Goal: Complete application form

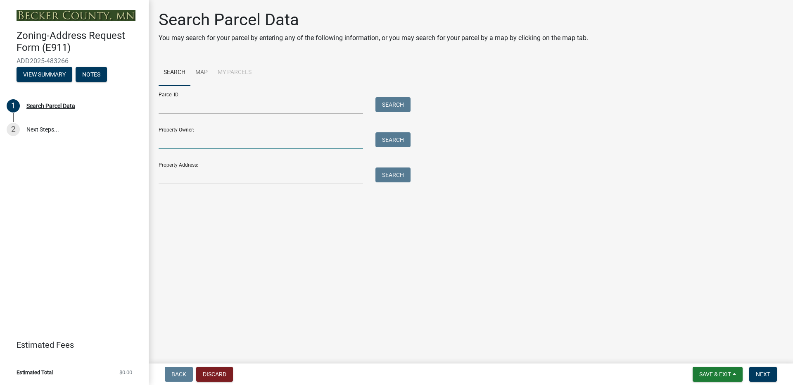
click at [296, 140] on input "Property Owner:" at bounding box center [261, 140] width 205 height 17
type input "[PERSON_NAME]"
click at [394, 138] on button "Search" at bounding box center [393, 139] width 35 height 15
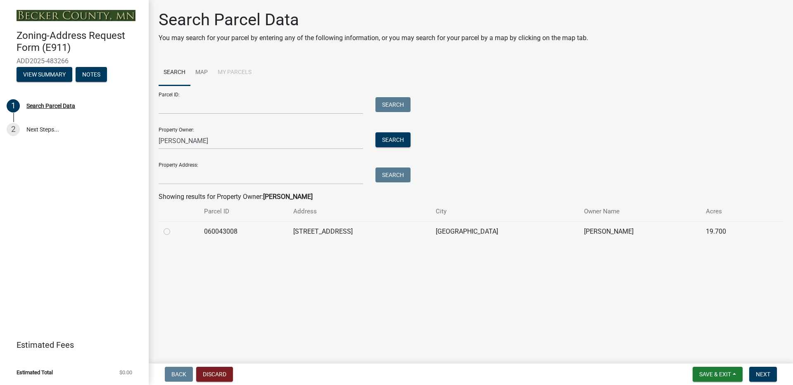
click at [174, 226] on label at bounding box center [174, 226] width 0 height 0
click at [174, 231] on input "radio" at bounding box center [176, 228] width 5 height 5
radio input "true"
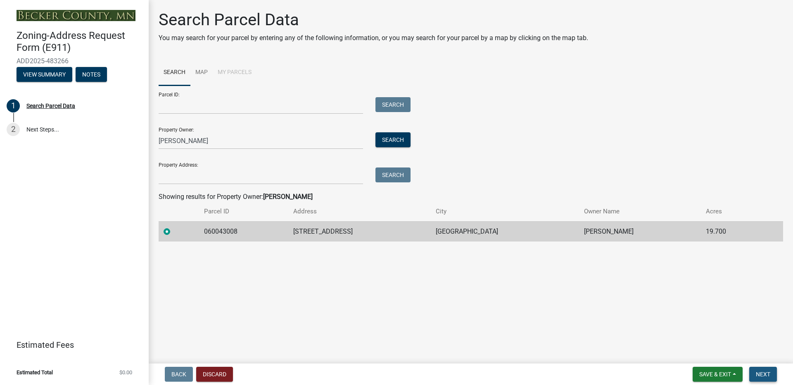
click at [759, 369] on button "Next" at bounding box center [764, 374] width 28 height 15
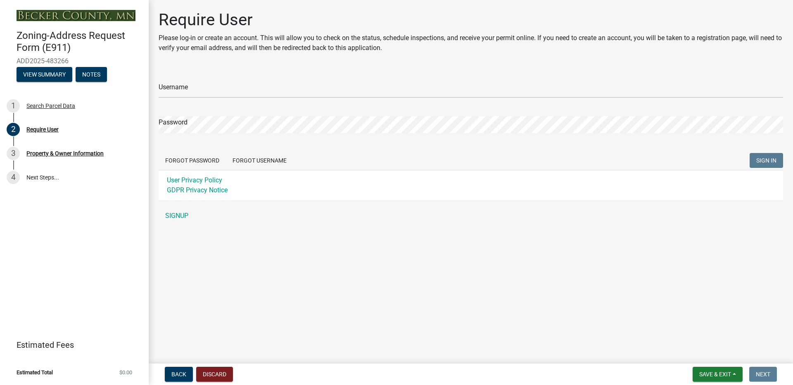
click at [215, 112] on div "Password" at bounding box center [471, 119] width 625 height 29
click at [219, 103] on form "Username Password Forgot Password Forgot Username SIGN IN User Privacy Policy G…" at bounding box center [471, 134] width 625 height 131
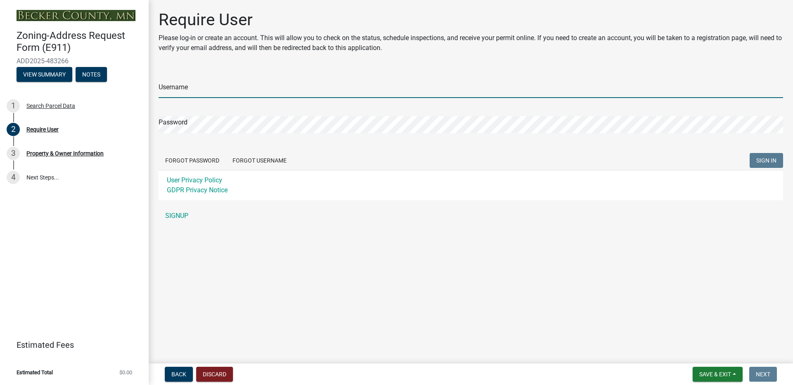
click at [229, 95] on input "Username" at bounding box center [471, 89] width 625 height 17
type input "[PERSON_NAME].[PERSON_NAME]"
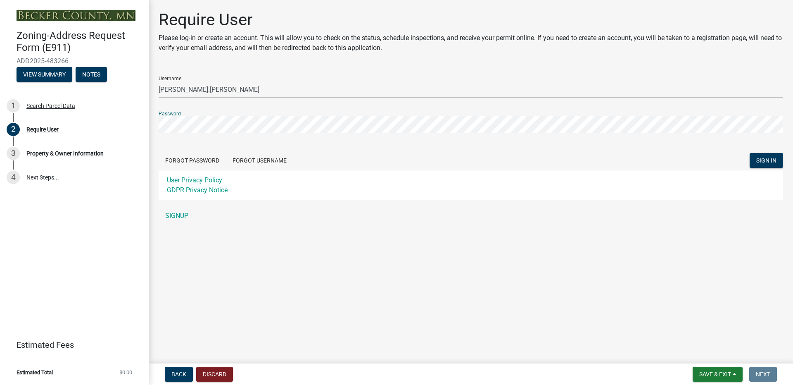
drag, startPoint x: 165, startPoint y: 95, endPoint x: 150, endPoint y: 95, distance: 14.9
click at [150, 95] on div "Require User Please log-in or create an account. This will allow you to check o…" at bounding box center [471, 120] width 645 height 221
click at [114, 131] on div "Zoning-Address Request Form (E911) ADD2025-483266 View Summary Notes 1 Search P…" at bounding box center [396, 192] width 793 height 385
click at [750, 153] on button "SIGN IN" at bounding box center [766, 160] width 33 height 15
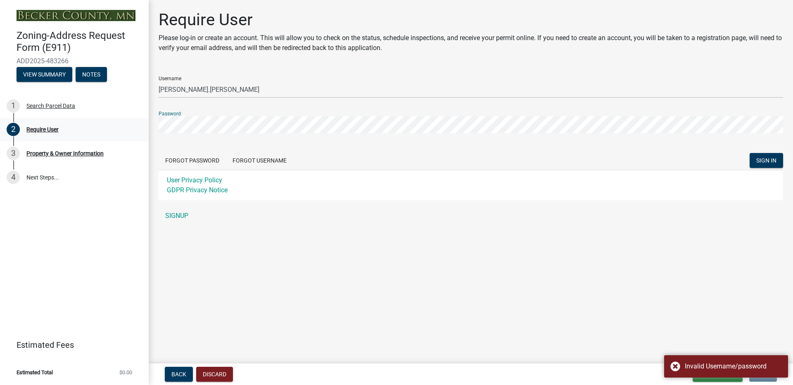
click at [16, 130] on div "Zoning-Address Request Form (E911) ADD2025-483266 View Summary Notes 1 Search P…" at bounding box center [396, 192] width 793 height 385
click at [750, 153] on button "SIGN IN" at bounding box center [766, 160] width 33 height 15
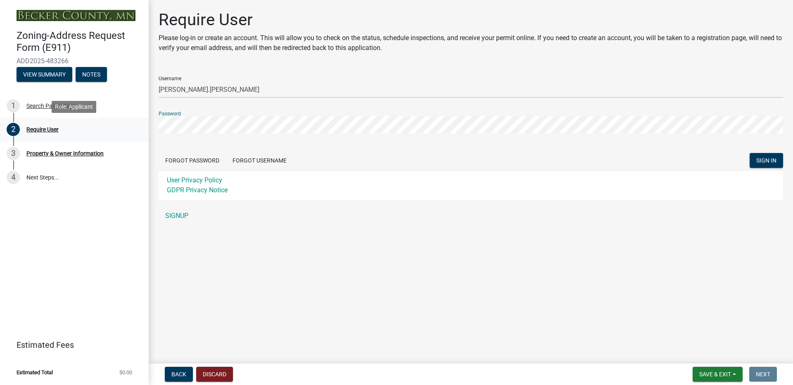
click at [750, 153] on button "SIGN IN" at bounding box center [766, 160] width 33 height 15
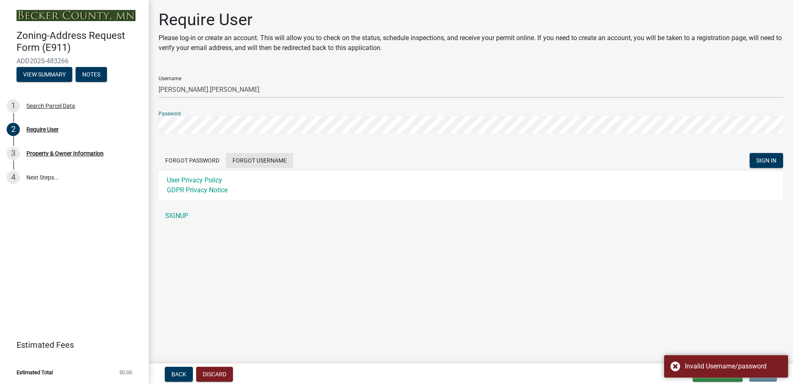
click at [256, 157] on button "Forgot Username" at bounding box center [259, 160] width 67 height 15
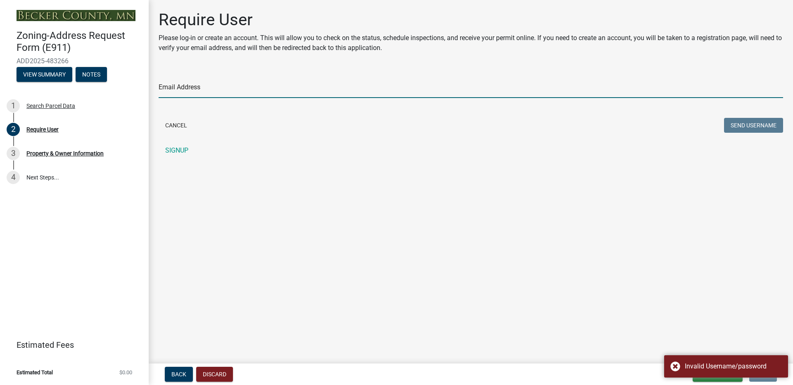
click at [210, 88] on input "Email Address" at bounding box center [471, 89] width 625 height 17
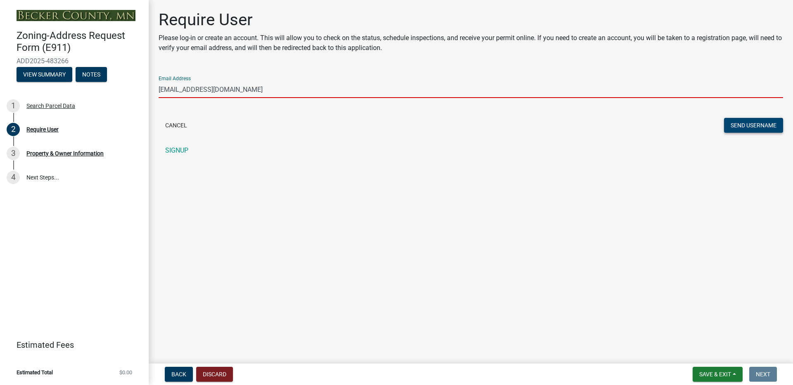
type input "[EMAIL_ADDRESS][DOMAIN_NAME]"
click at [771, 129] on button "Send Username" at bounding box center [753, 125] width 59 height 15
